Goal: Transaction & Acquisition: Subscribe to service/newsletter

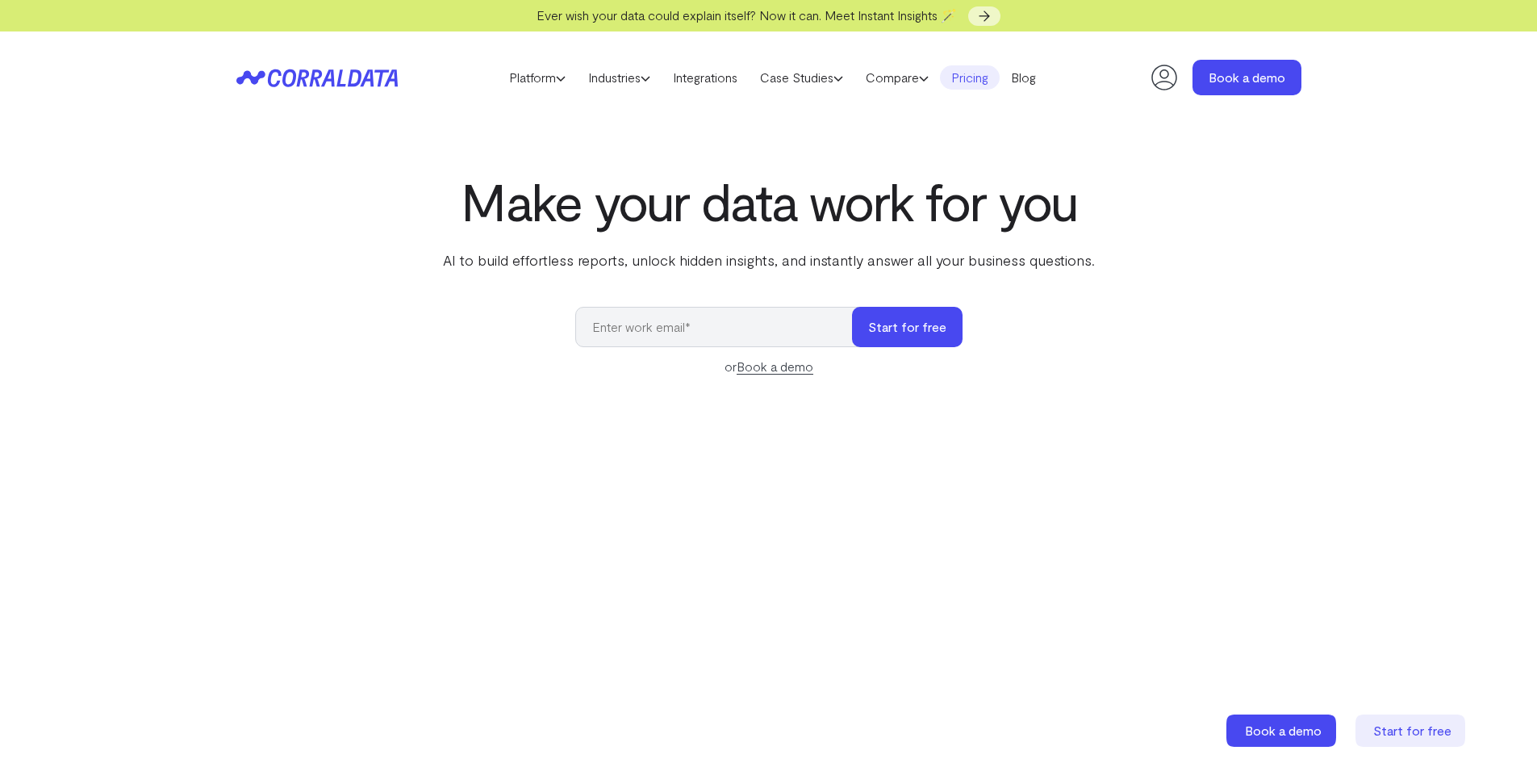
click at [959, 76] on link "Pricing" at bounding box center [970, 77] width 60 height 24
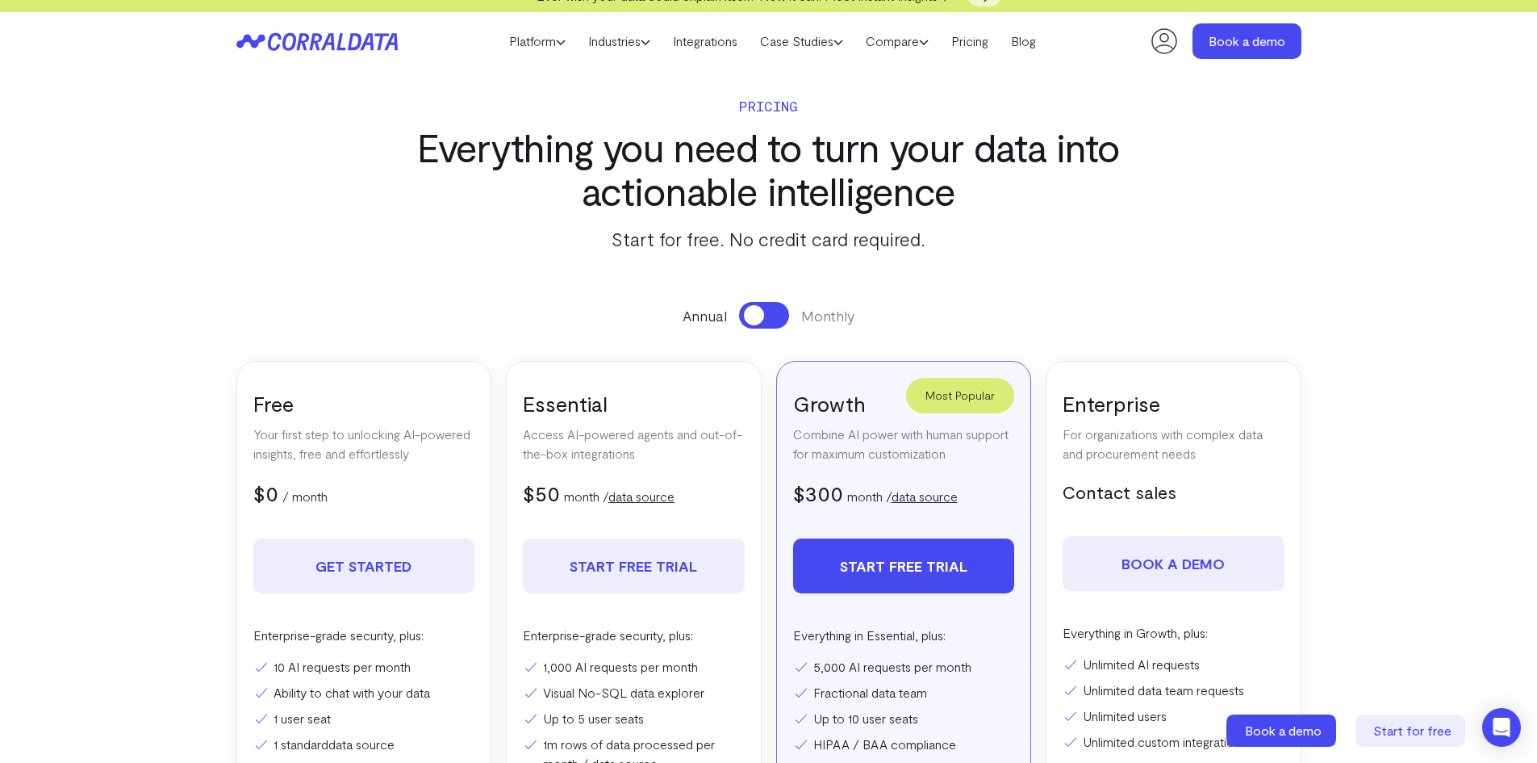
scroll to position [21, 0]
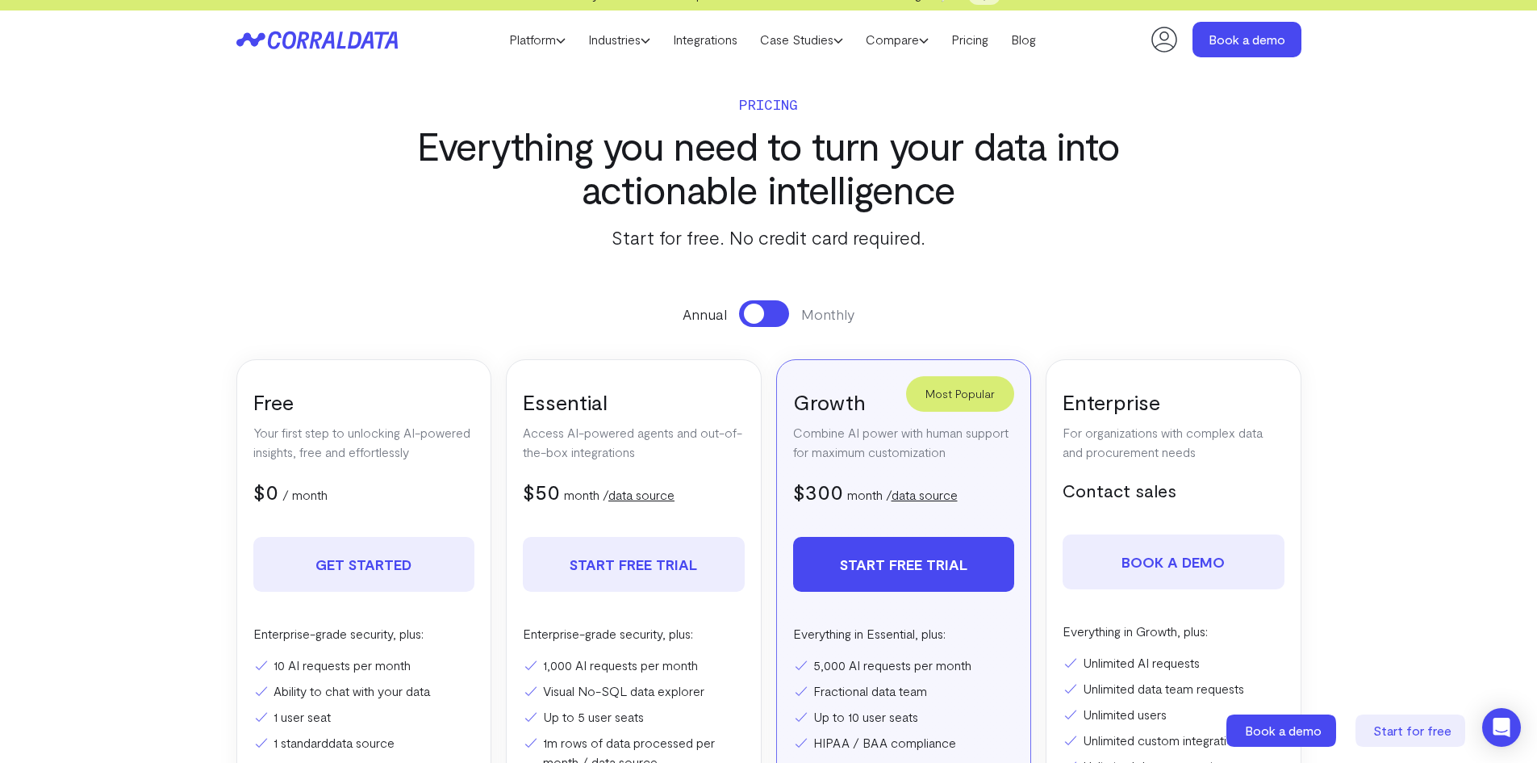
click at [765, 307] on button at bounding box center [764, 313] width 50 height 27
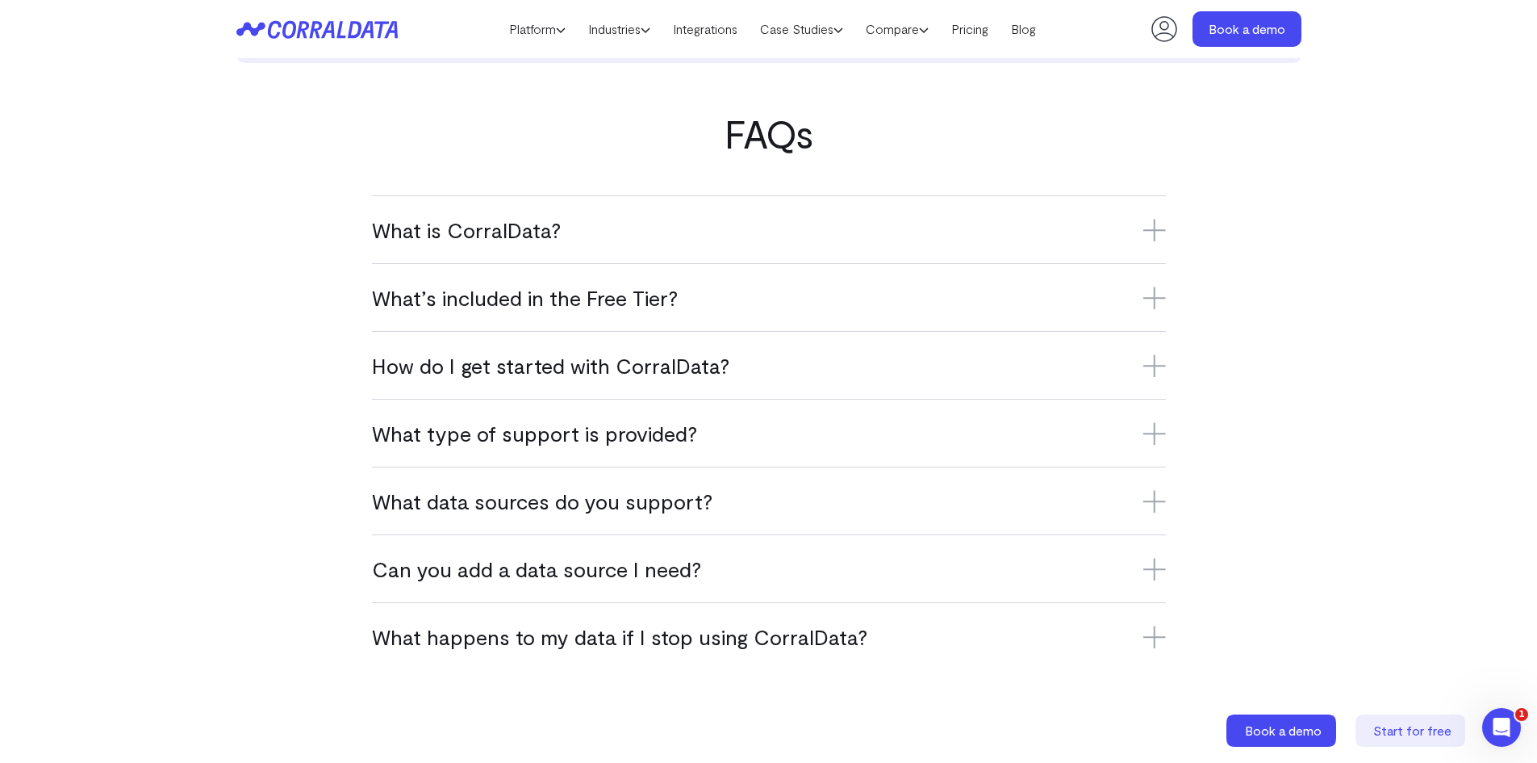
scroll to position [936, 0]
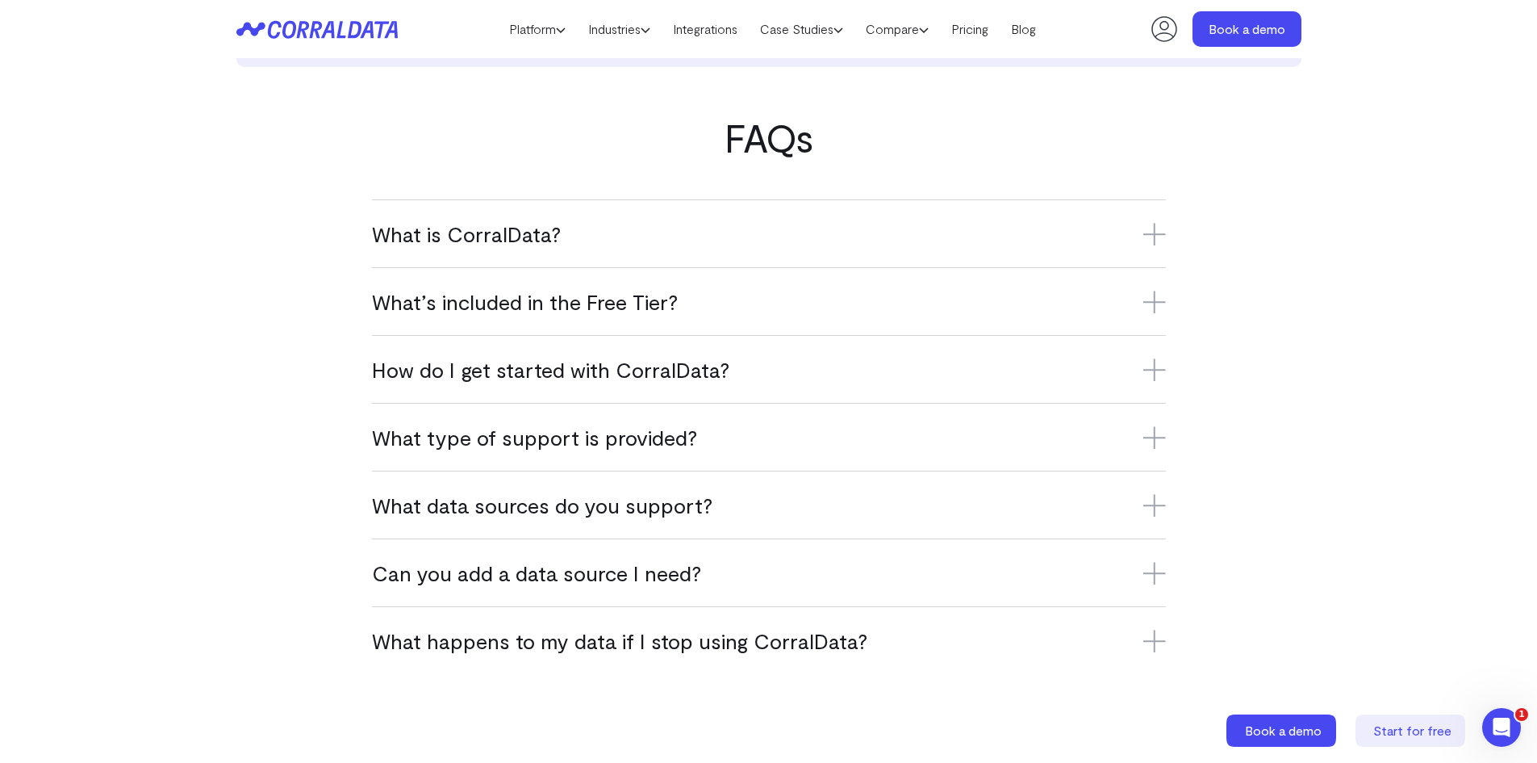
click at [777, 223] on h3 "What is CorralData?" at bounding box center [769, 233] width 794 height 27
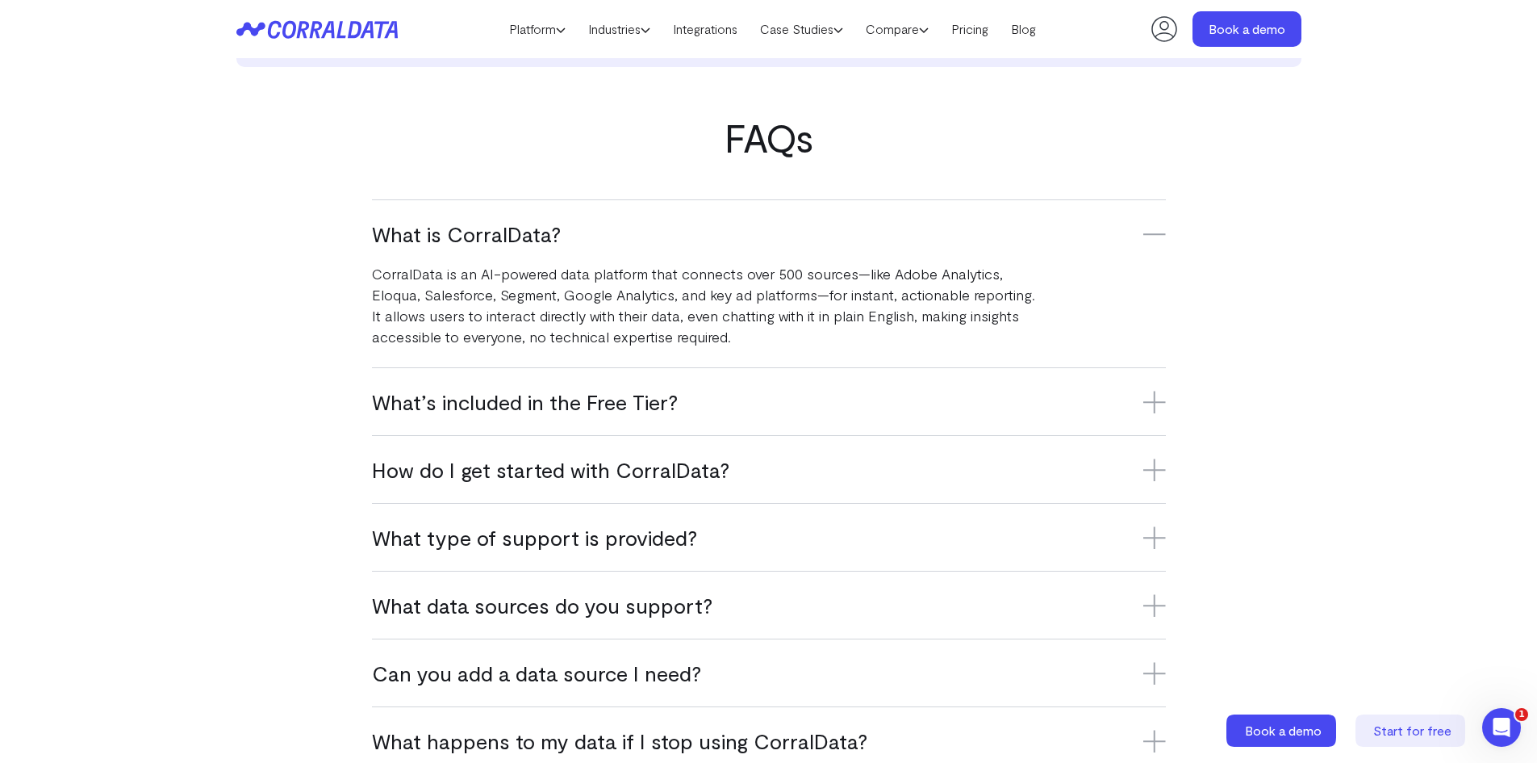
click at [761, 397] on h3 "What’s included in the Free Tier?" at bounding box center [769, 401] width 794 height 27
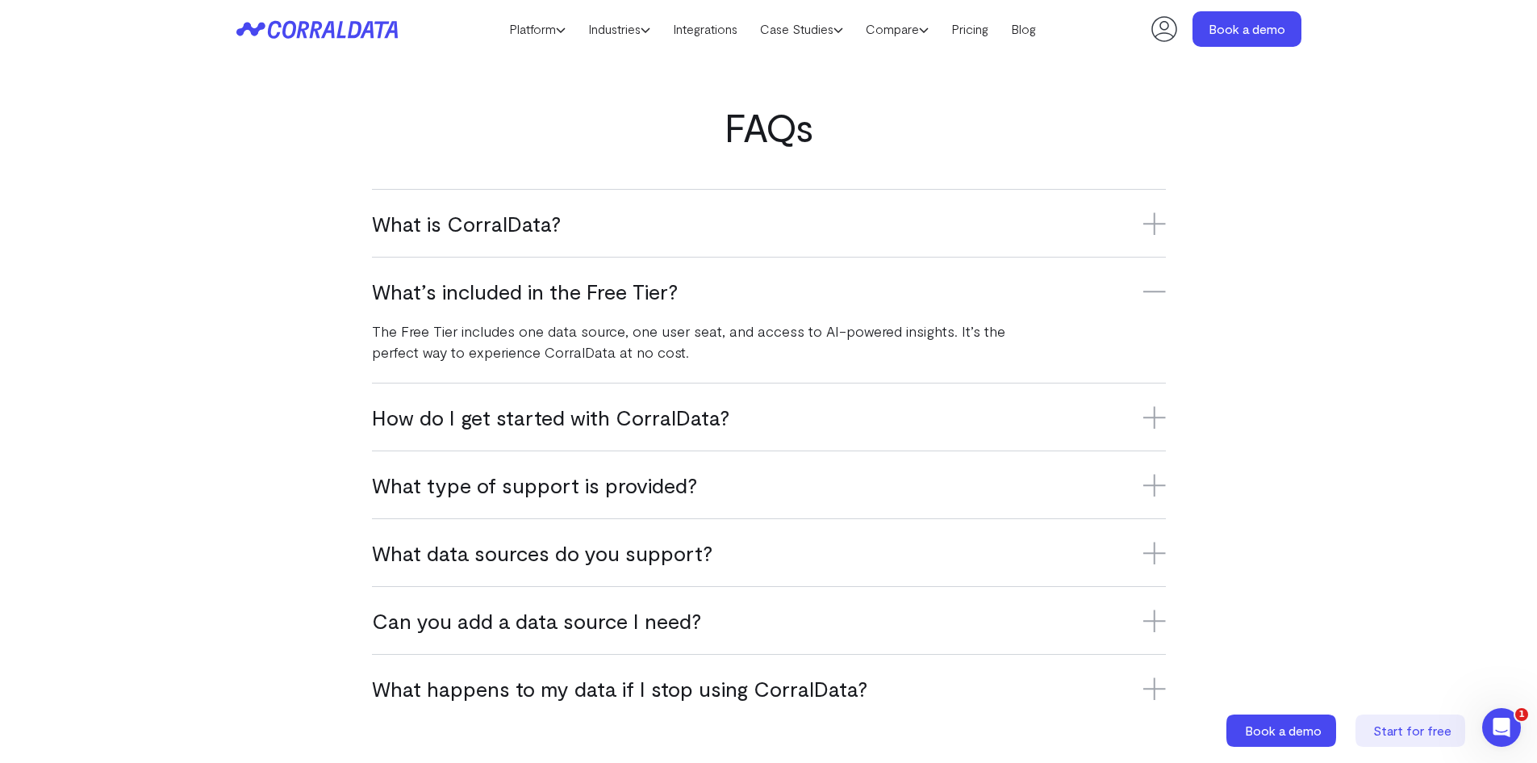
scroll to position [947, 0]
click at [759, 412] on h3 "How do I get started with CorralData?" at bounding box center [769, 416] width 794 height 27
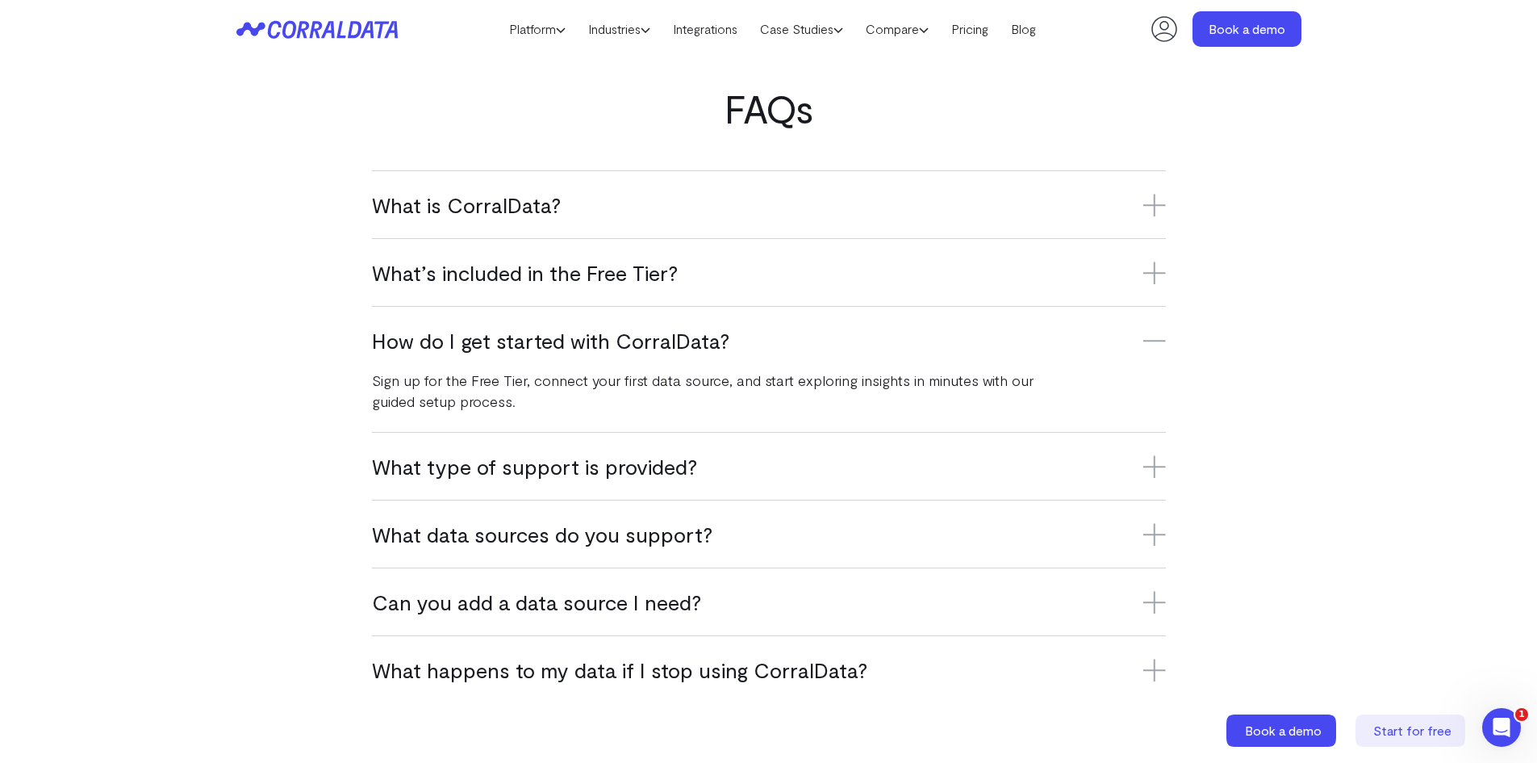
scroll to position [967, 0]
click at [759, 448] on div "What type of support is provided? Free Tier users have access to online resourc…" at bounding box center [769, 463] width 794 height 68
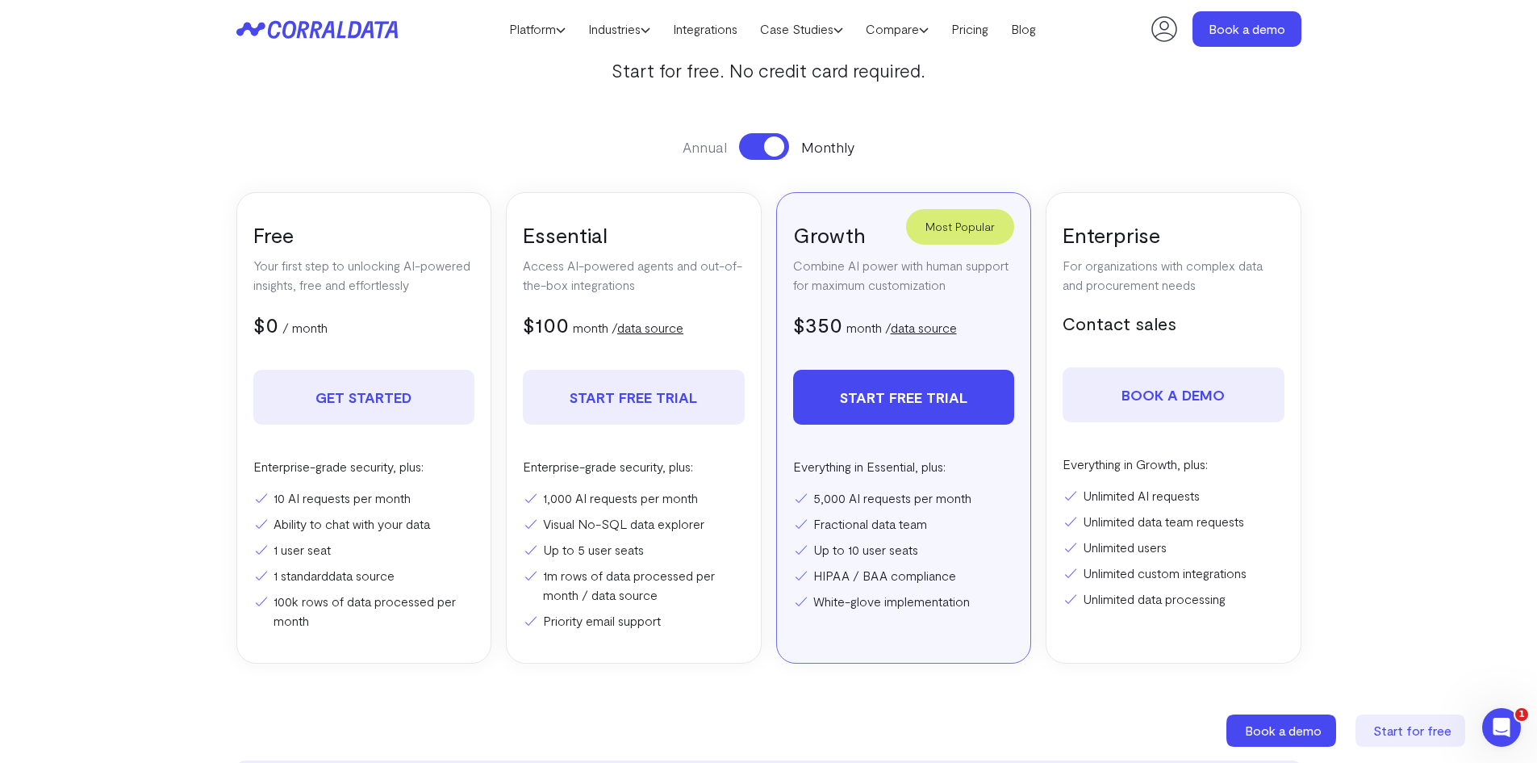
scroll to position [173, 0]
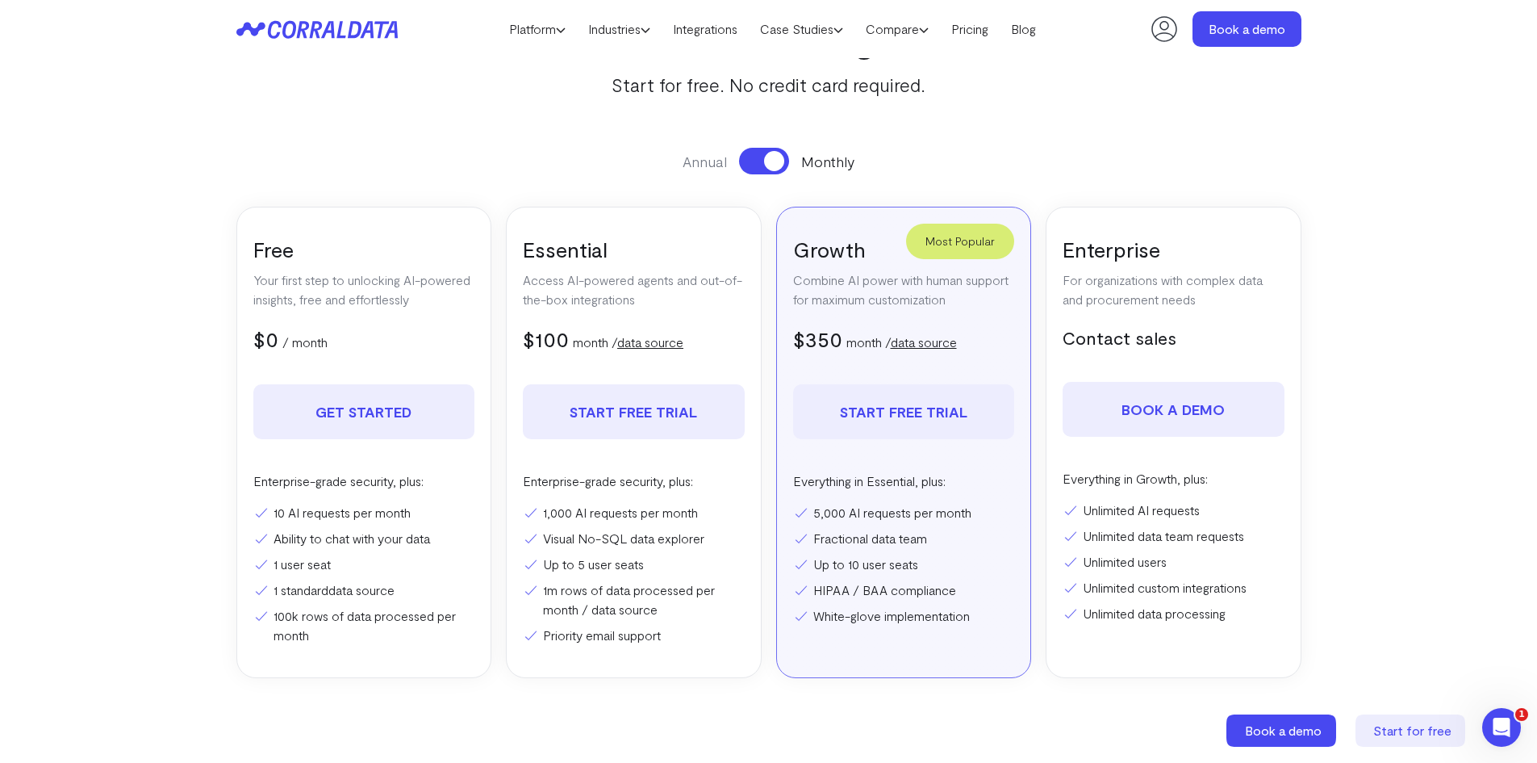
click at [856, 398] on link "Start free trial" at bounding box center [904, 411] width 222 height 55
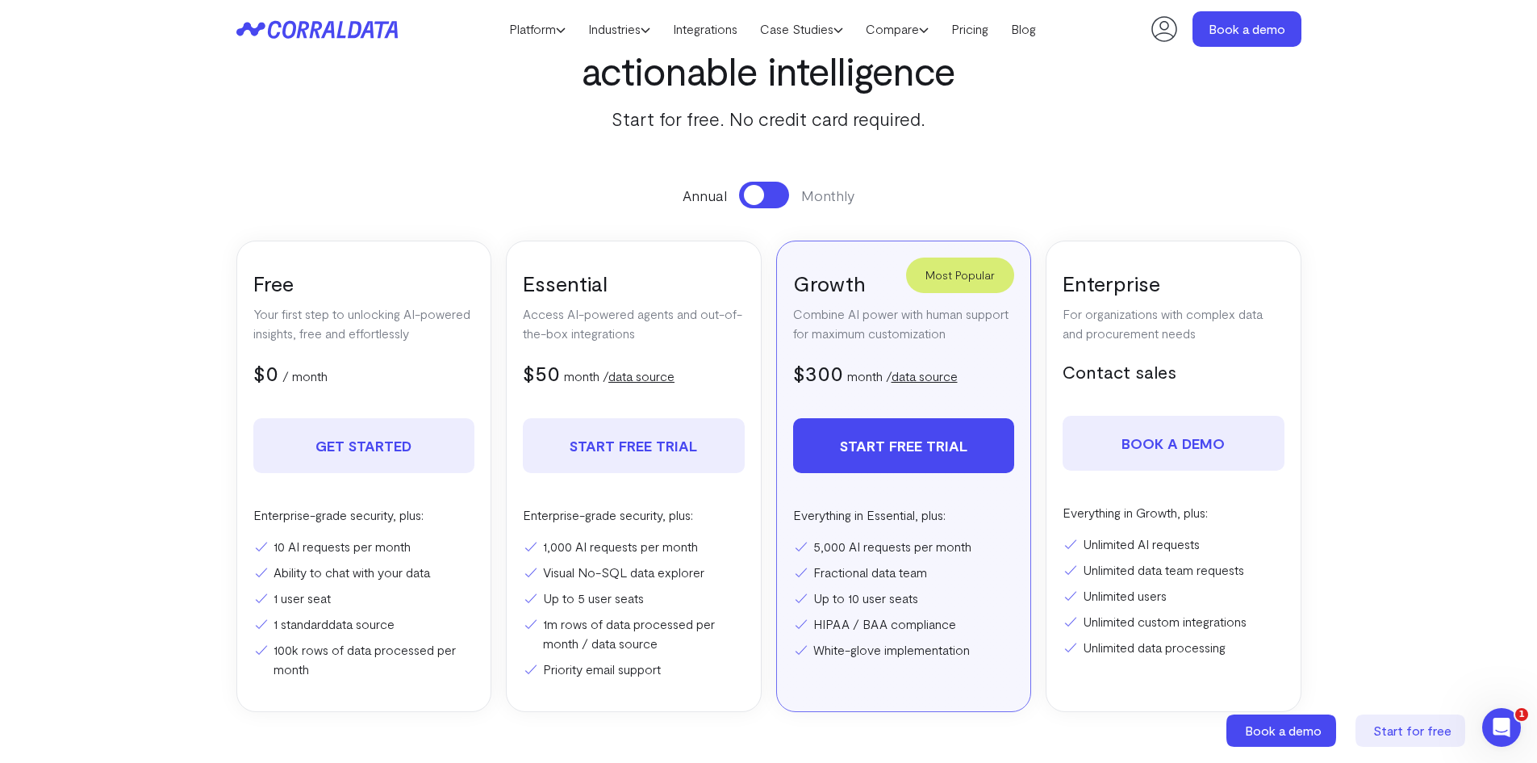
scroll to position [173, 0]
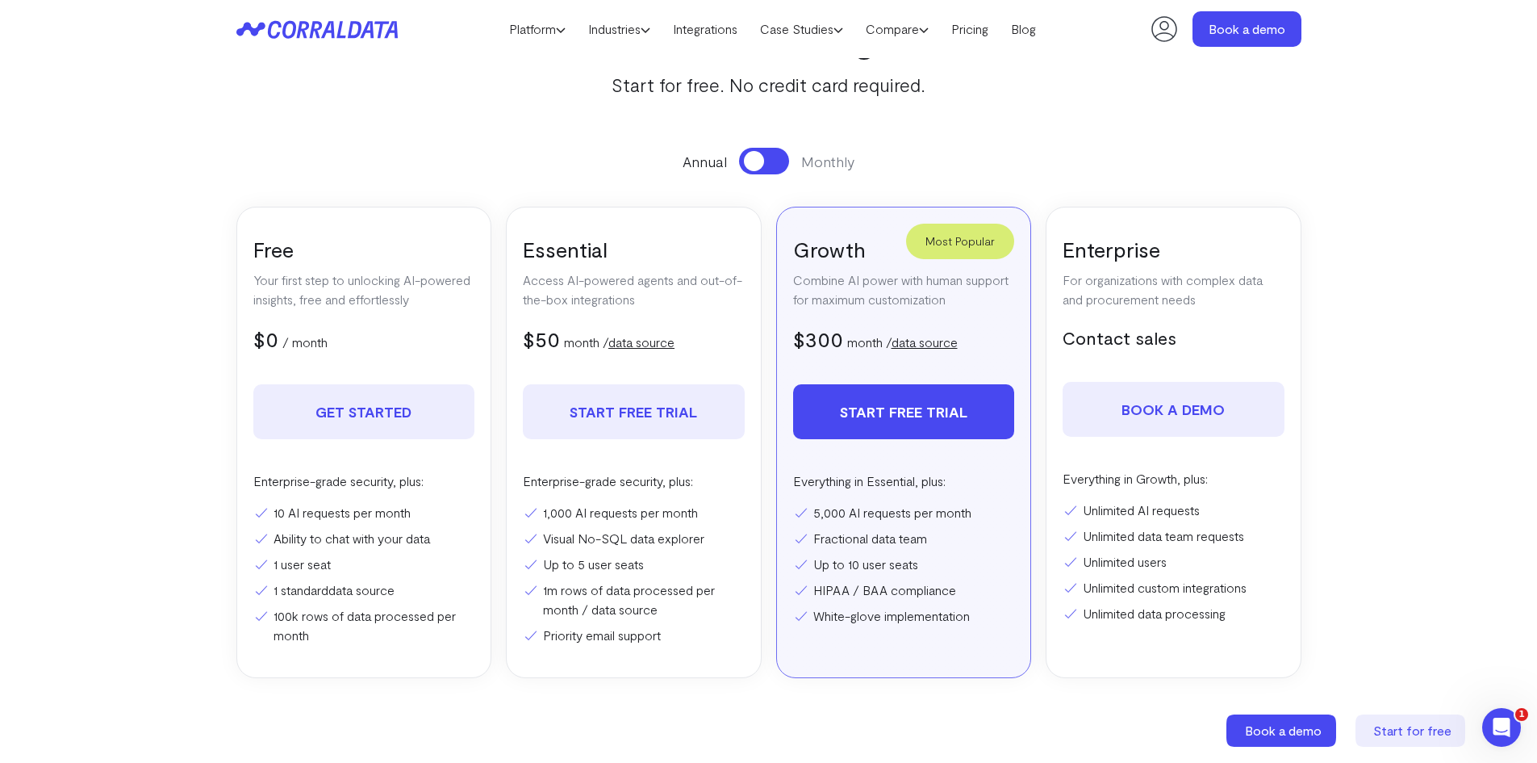
click at [763, 168] on button at bounding box center [764, 161] width 50 height 27
click at [762, 163] on button at bounding box center [764, 161] width 50 height 27
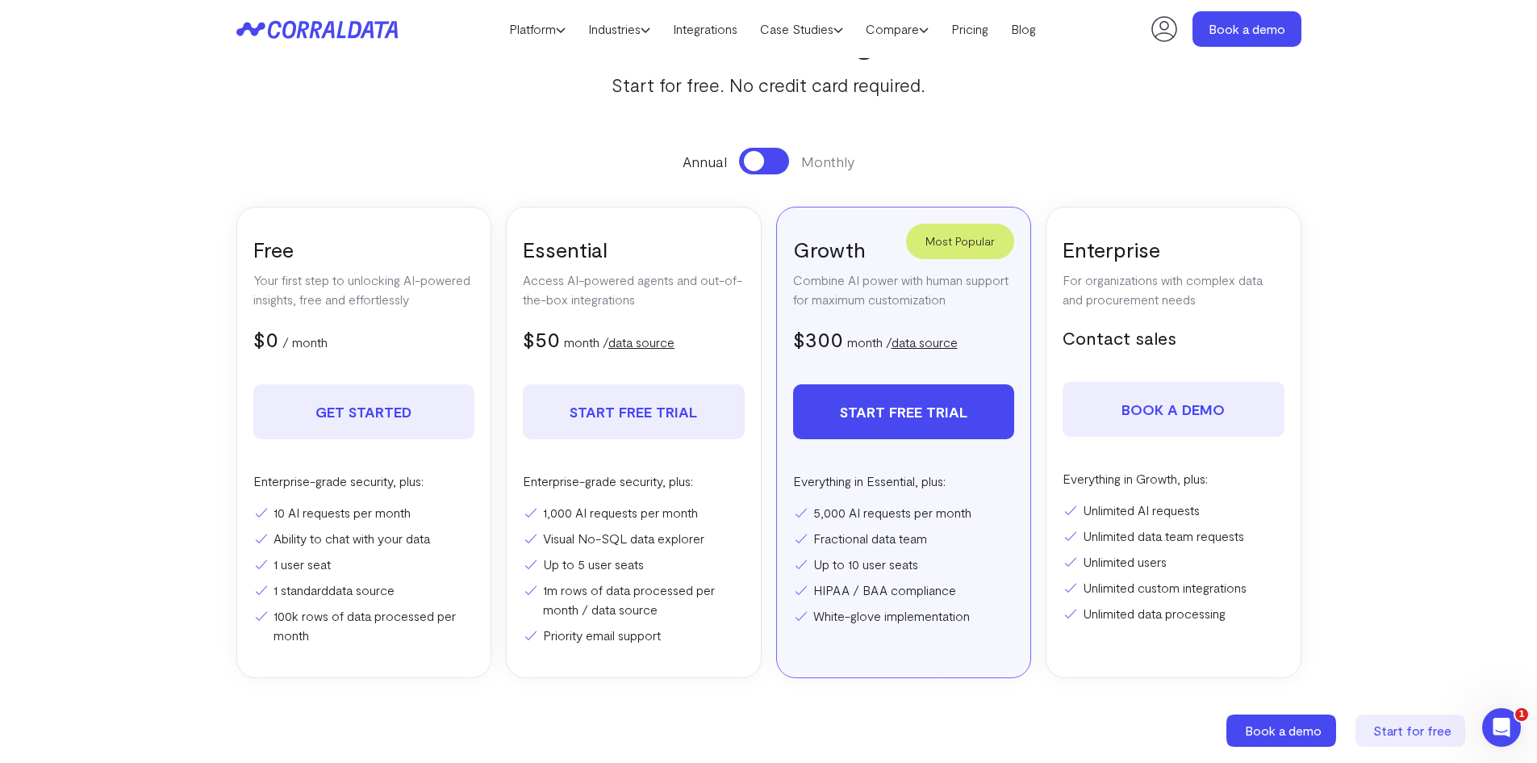
click at [753, 160] on span at bounding box center [754, 161] width 20 height 20
click at [753, 160] on button at bounding box center [764, 161] width 50 height 27
